Goal: Information Seeking & Learning: Learn about a topic

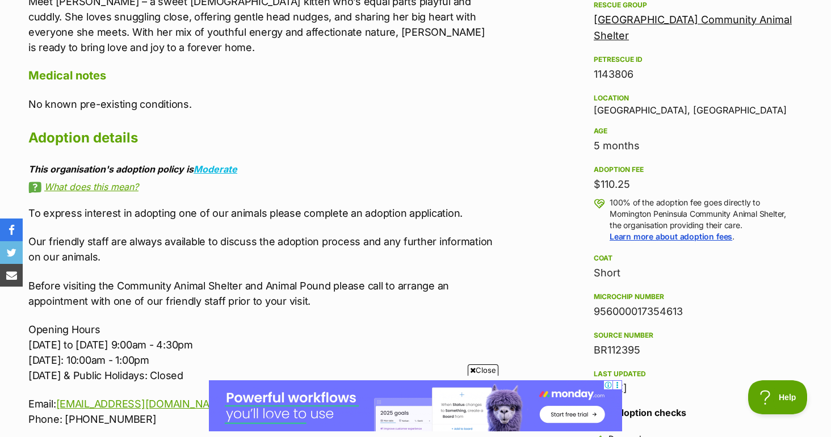
scroll to position [688, 0]
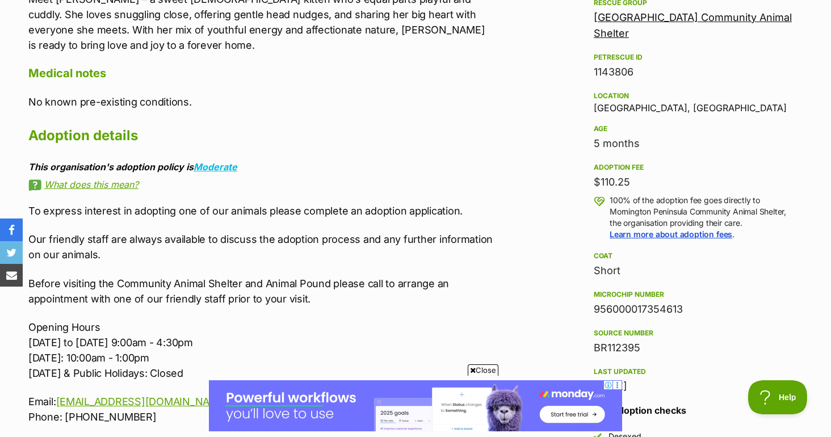
click at [88, 184] on link "What does this mean?" at bounding box center [261, 184] width 467 height 10
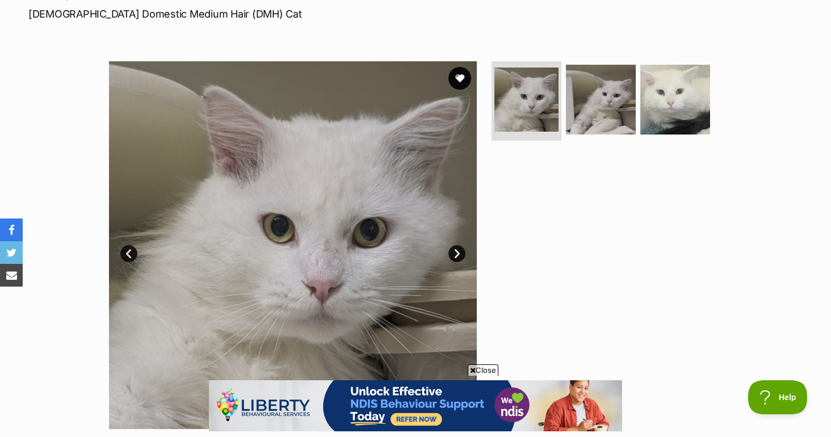
scroll to position [175, 0]
click at [458, 252] on link "Next" at bounding box center [457, 253] width 17 height 17
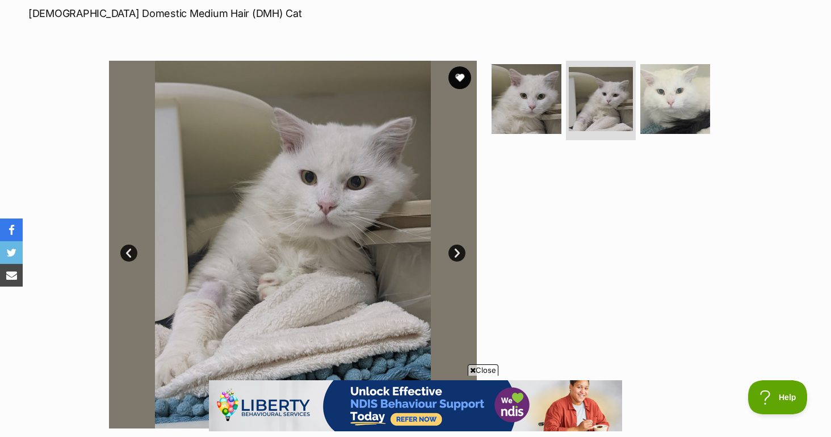
click at [458, 252] on link "Next" at bounding box center [457, 253] width 17 height 17
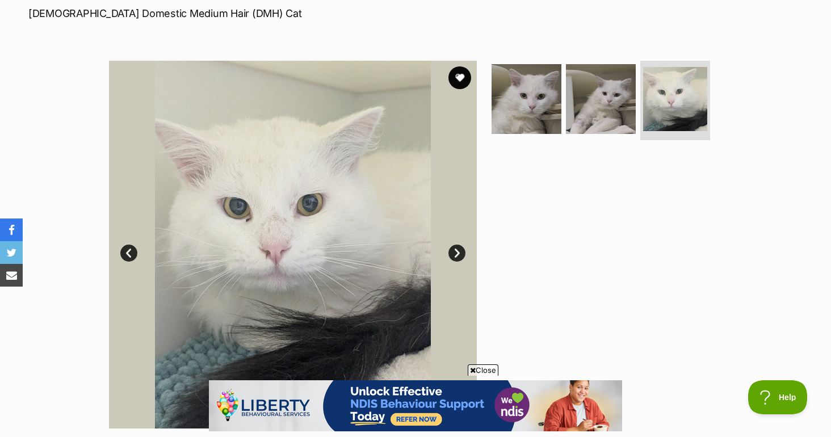
scroll to position [0, 0]
drag, startPoint x: 455, startPoint y: 252, endPoint x: 287, endPoint y: 129, distance: 208.4
click at [287, 129] on div "Available 3 of 3 images 3 of 3 images 3 of 3 images Next Prev 1 2 3" at bounding box center [293, 245] width 368 height 368
